Goal: Task Accomplishment & Management: Manage account settings

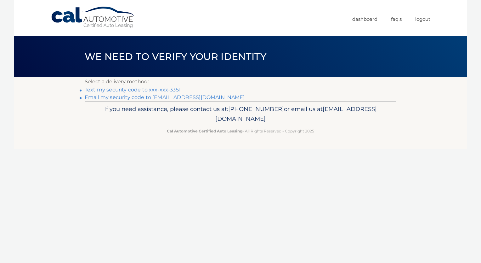
click at [134, 91] on link "Text my security code to xxx-xxx-3351" at bounding box center [133, 90] width 96 height 6
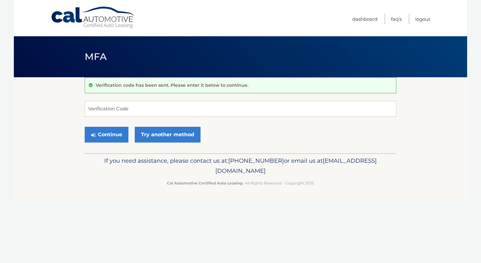
click at [295, 13] on nav "Menu Dashboard FAQ's Logout" at bounding box center [286, 18] width 290 height 36
click at [97, 110] on input "Verification Code" at bounding box center [241, 109] width 312 height 16
type input "531914"
click at [102, 136] on button "Continue" at bounding box center [107, 135] width 44 height 16
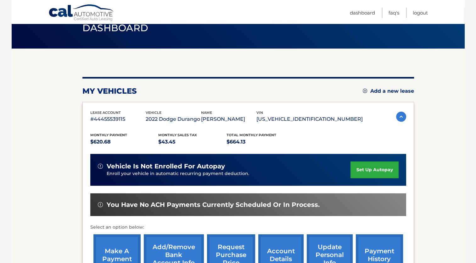
scroll to position [63, 0]
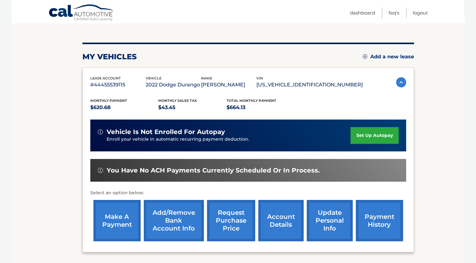
click at [117, 216] on link "make a payment" at bounding box center [116, 220] width 47 height 41
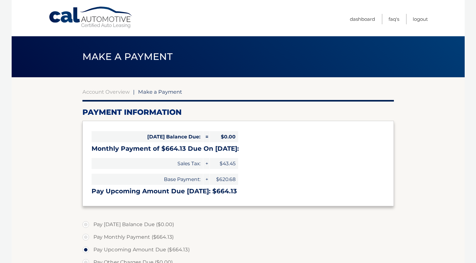
select select "MWEzZmQ3MzQtOTI3Mi00ZjI3LWE2NmUtOTIxM2ExODE2Yzlk"
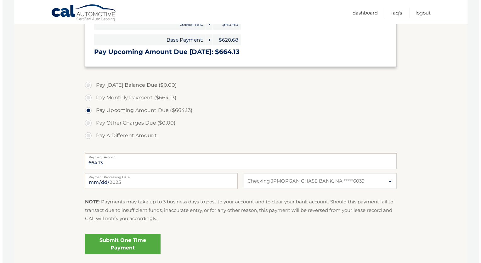
scroll to position [157, 0]
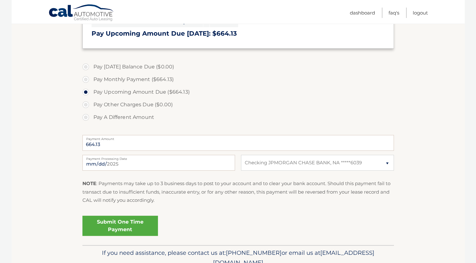
click at [111, 227] on link "Submit One Time Payment" at bounding box center [120, 225] width 76 height 20
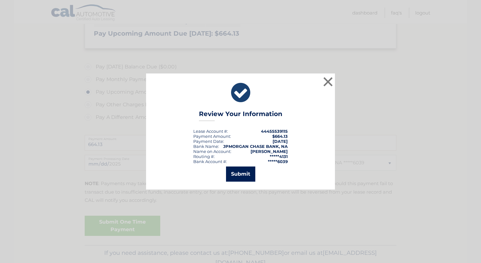
click at [237, 171] on button "Submit" at bounding box center [240, 173] width 29 height 15
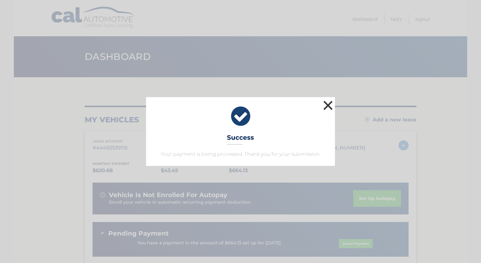
click at [332, 104] on button "×" at bounding box center [328, 105] width 13 height 13
